Goal: Answer question/provide support

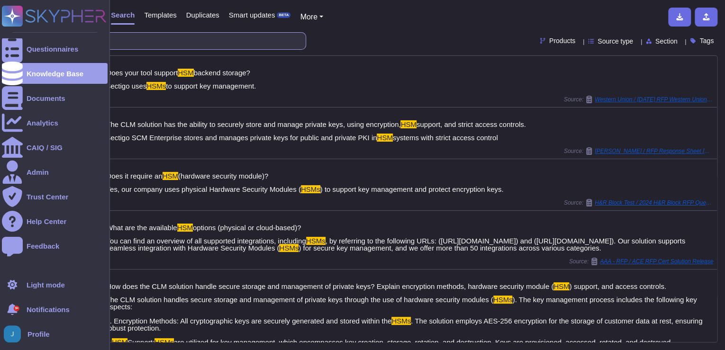
drag, startPoint x: 87, startPoint y: 36, endPoint x: 20, endPoint y: 36, distance: 66.3
click at [20, 36] on div "Questionnaires Knowledge Base Documents Analytics CAIQ / SIG Admin Trust Center…" at bounding box center [362, 175] width 725 height 350
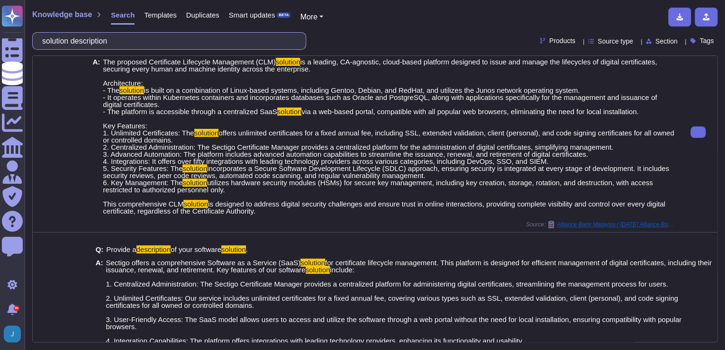
scroll to position [38, 0]
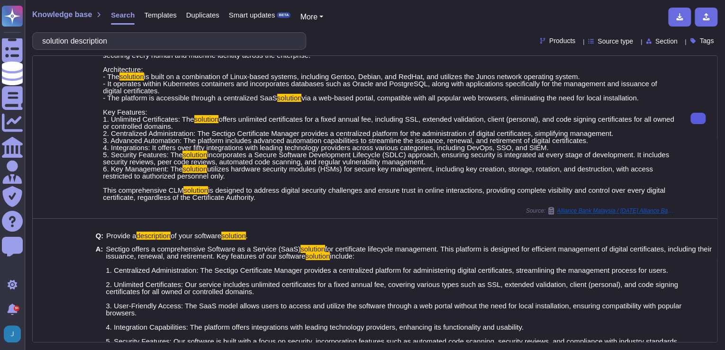
click at [698, 118] on button at bounding box center [697, 118] width 15 height 11
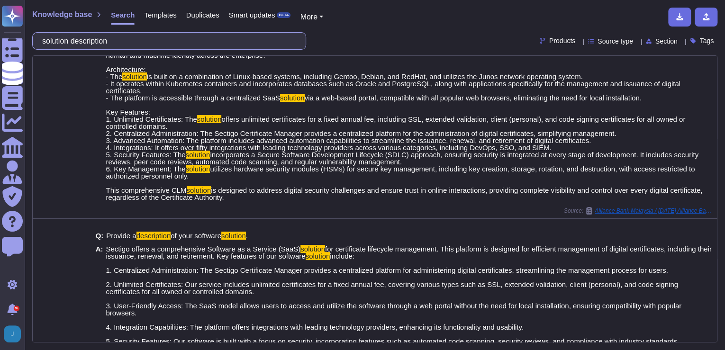
drag, startPoint x: 118, startPoint y: 47, endPoint x: -1, endPoint y: 32, distance: 120.3
click at [0, 32] on html "Questionnaires Knowledge Base Documents Analytics CAIQ / SIG Admin Trust Center…" at bounding box center [362, 175] width 725 height 350
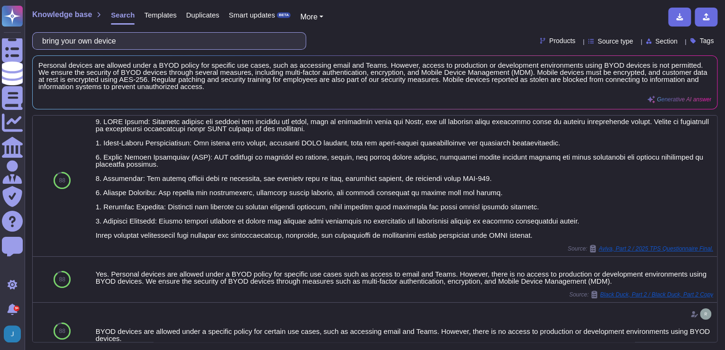
scroll to position [0, 0]
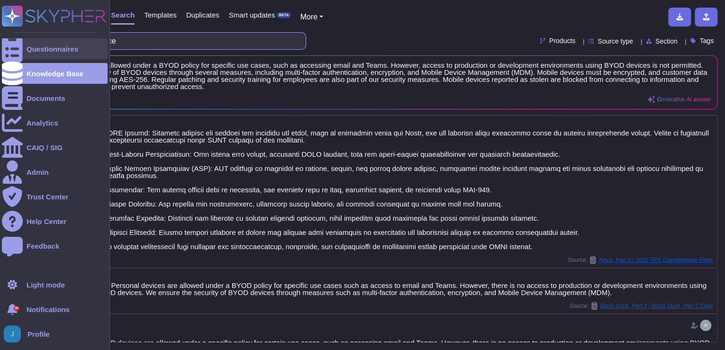
drag, startPoint x: 134, startPoint y: 45, endPoint x: 16, endPoint y: 39, distance: 117.6
click at [16, 39] on div "Questionnaires Knowledge Base Documents Analytics CAIQ / SIG Admin Trust Center…" at bounding box center [362, 175] width 725 height 350
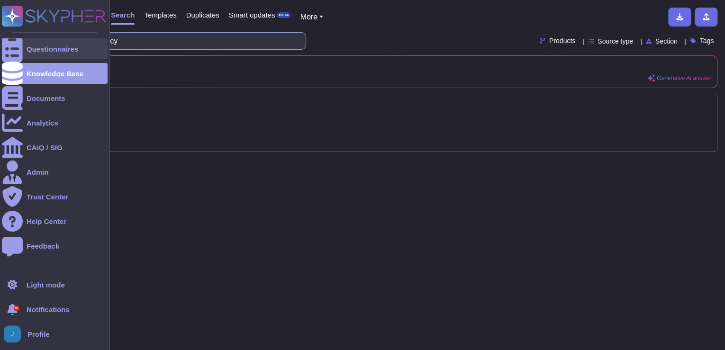
type input "data destruction policy"
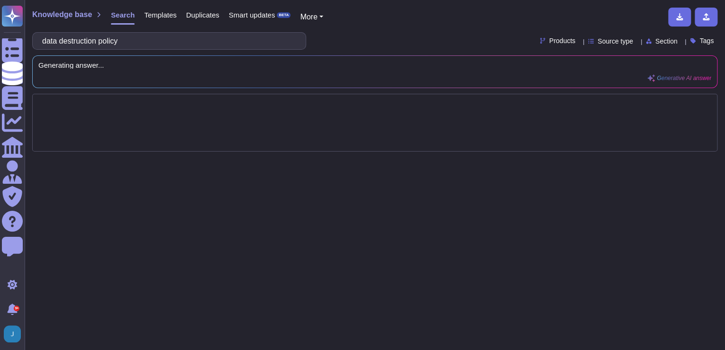
click at [166, 130] on div at bounding box center [374, 123] width 685 height 58
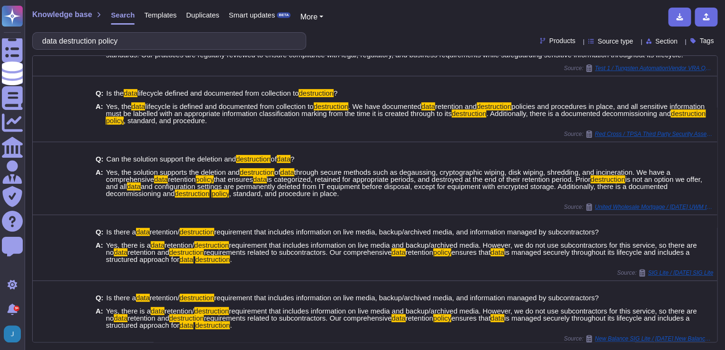
scroll to position [182, 0]
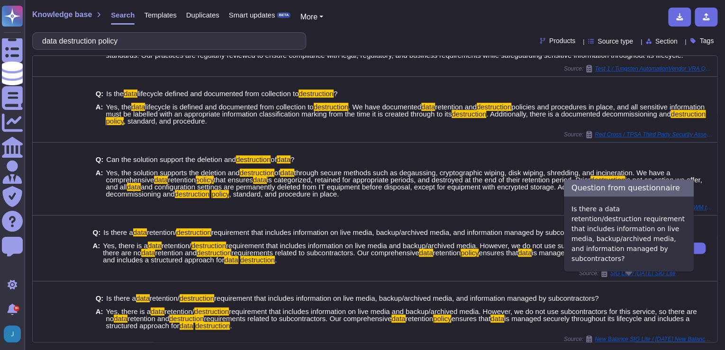
click at [644, 276] on span "SIG Lite / [DATE] SIG Lite" at bounding box center [642, 273] width 65 height 6
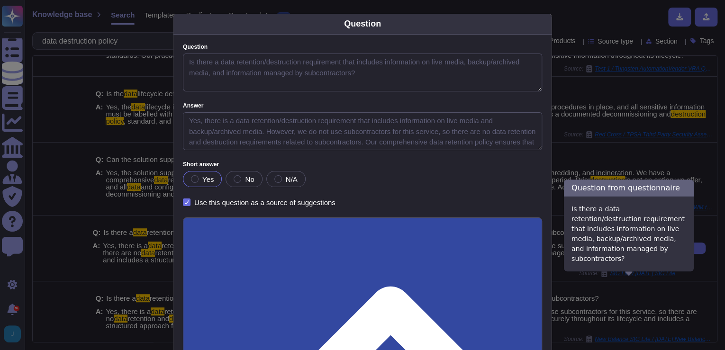
type textarea "Is there a data retention/destruction requirement that includes information on …"
type textarea "Yes, there is a data retention/destruction requirement that includes informatio…"
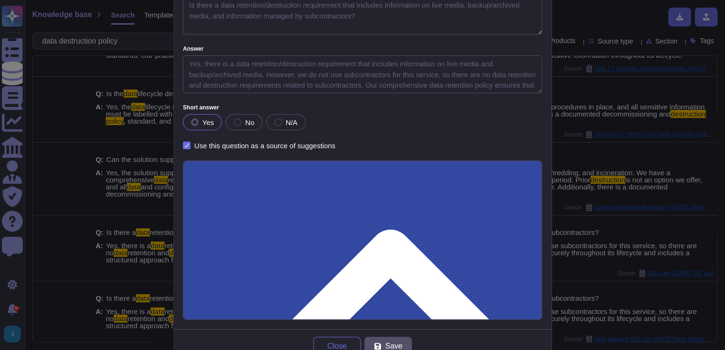
scroll to position [0, 0]
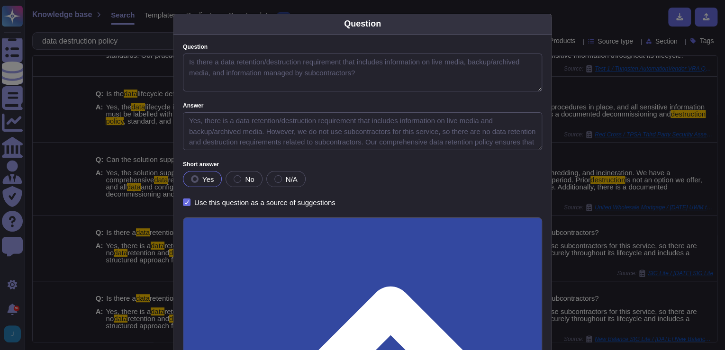
click at [420, 8] on div "Question Question Is there a data retention/destruction requirement that includ…" at bounding box center [362, 175] width 725 height 350
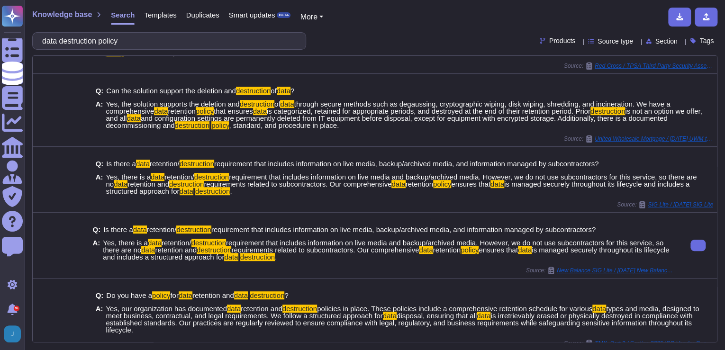
scroll to position [266, 0]
